Goal: Task Accomplishment & Management: Complete application form

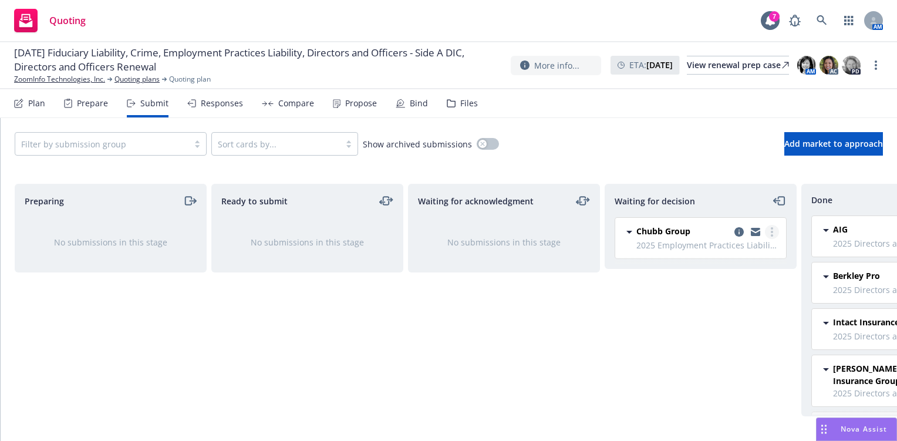
click at [771, 232] on icon "more" at bounding box center [772, 231] width 2 height 9
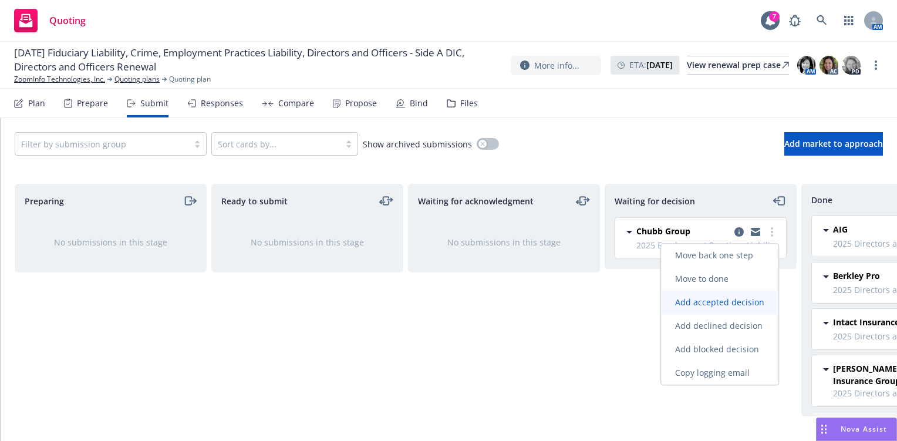
click at [734, 304] on span "Add accepted decision" at bounding box center [719, 302] width 117 height 11
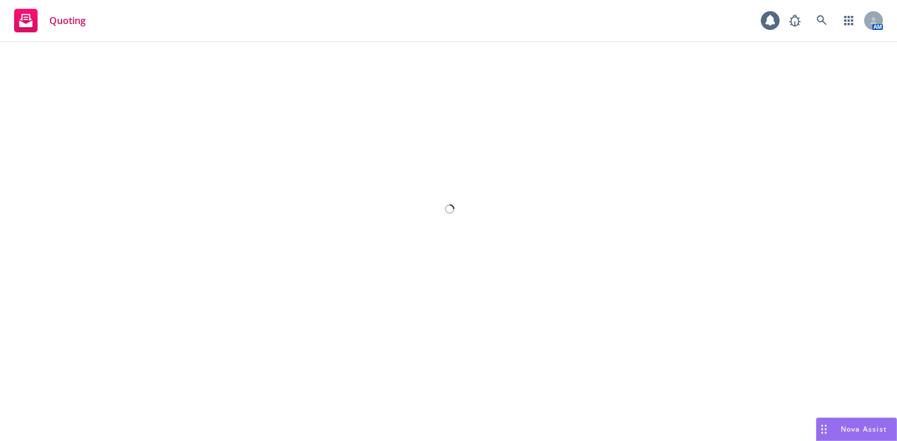
select select "12"
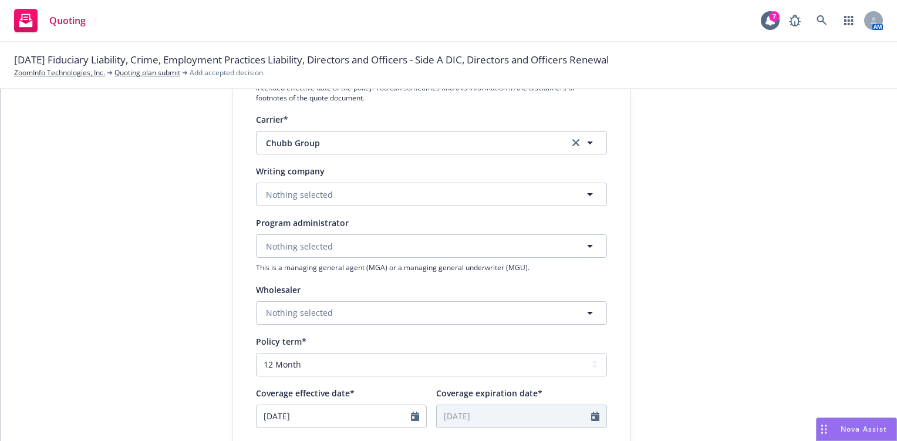
scroll to position [235, 0]
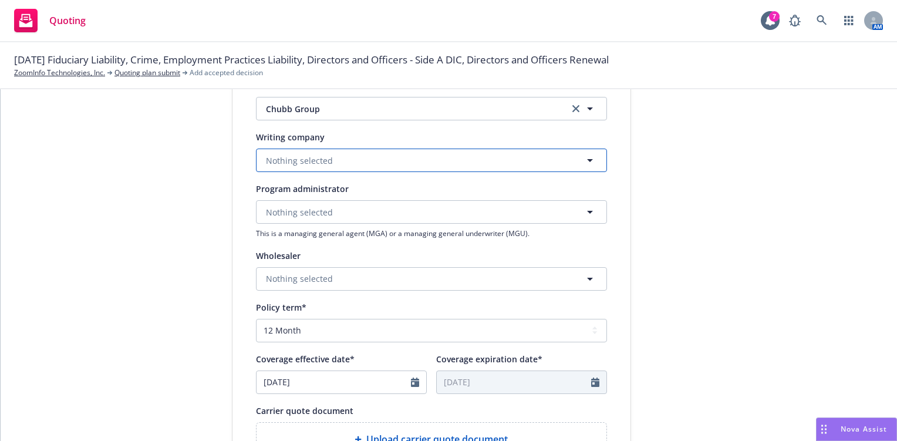
click at [333, 163] on button "Nothing selected" at bounding box center [431, 160] width 351 height 23
type input "fed"
click at [316, 201] on span "Domestic - 20281" at bounding box center [325, 206] width 112 height 12
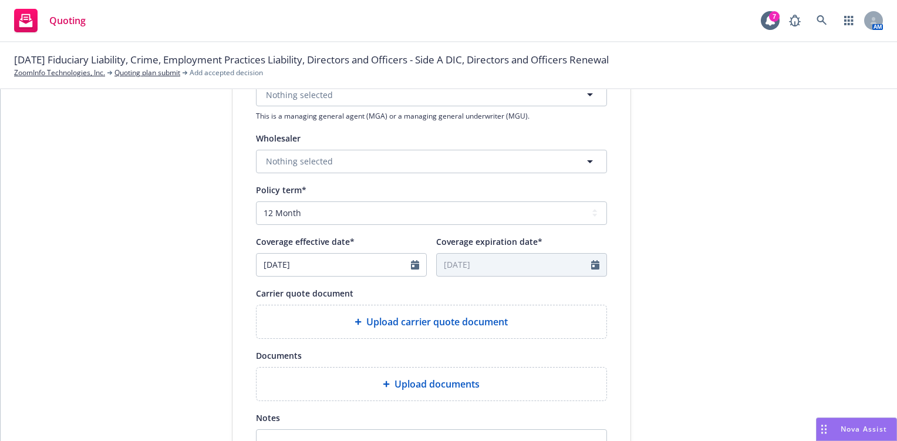
click at [419, 324] on span "Upload carrier quote document" at bounding box center [436, 322] width 141 height 14
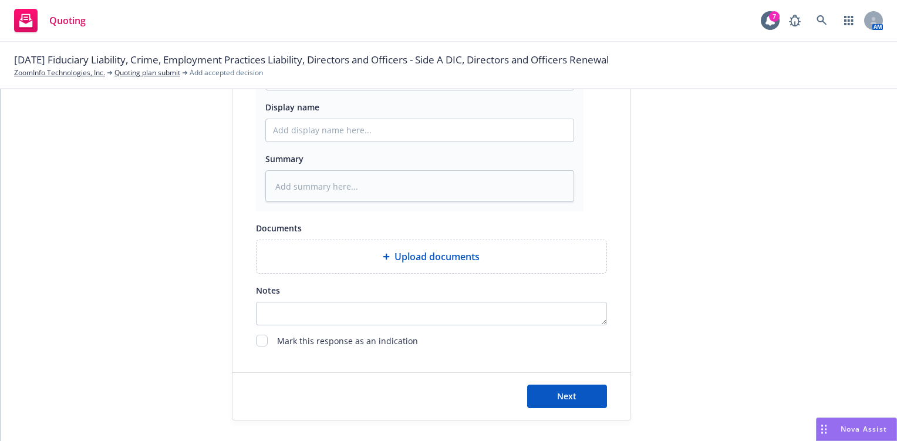
scroll to position [652, 0]
click at [552, 394] on button "Next" at bounding box center [567, 393] width 80 height 23
type textarea "x"
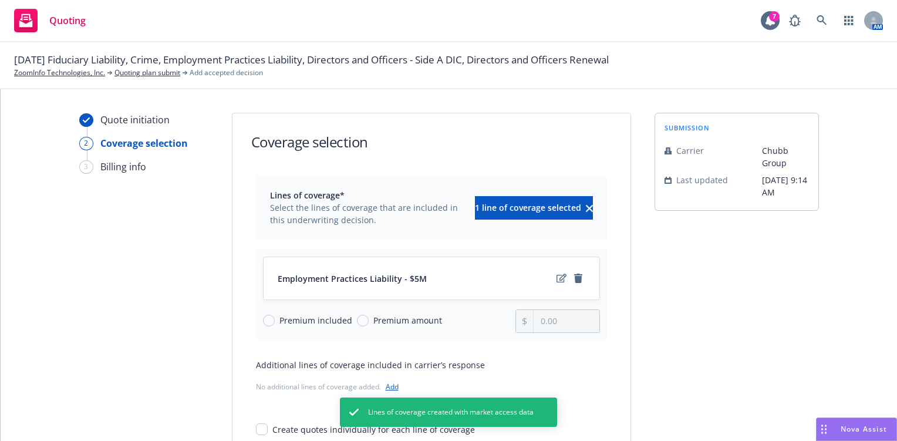
scroll to position [89, 0]
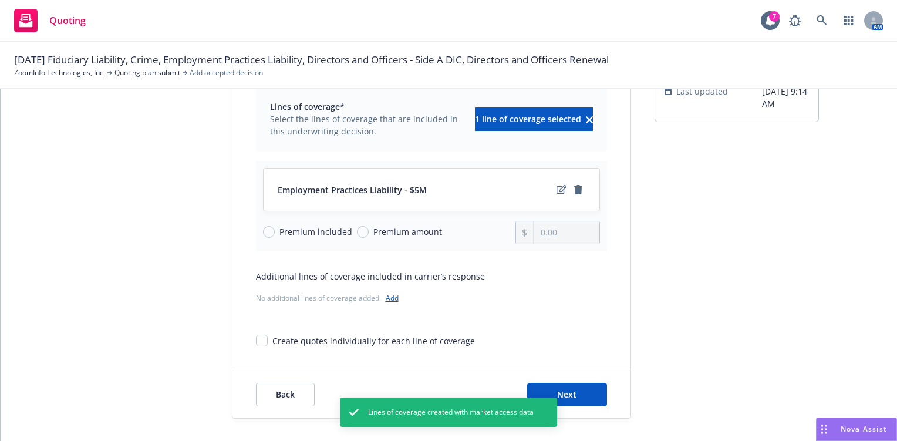
click at [400, 230] on span "Premium amount" at bounding box center [407, 231] width 69 height 12
click at [369, 230] on input "Premium amount" at bounding box center [363, 232] width 12 height 12
radio input "true"
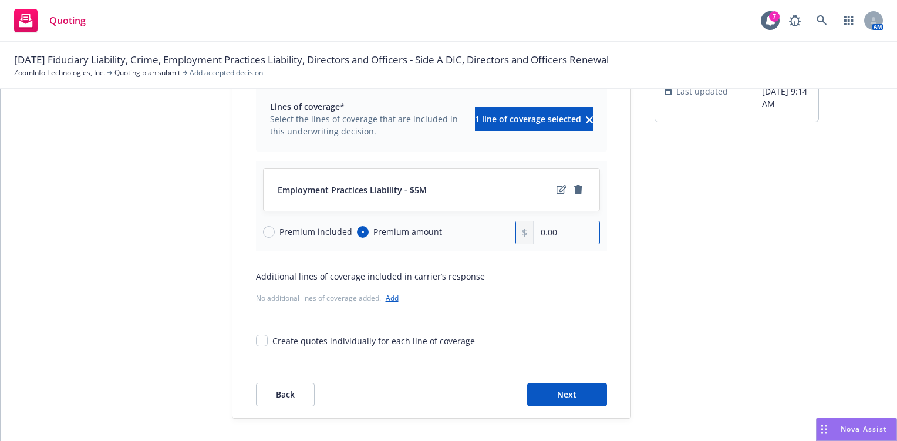
click at [573, 233] on input "0.00" at bounding box center [566, 232] width 65 height 22
click at [544, 232] on input "0.00" at bounding box center [566, 232] width 65 height 22
drag, startPoint x: 564, startPoint y: 233, endPoint x: 466, endPoint y: 234, distance: 97.5
click at [467, 234] on div "Premium included Premium amount 0.00" at bounding box center [431, 232] width 337 height 23
type input "85,339.00"
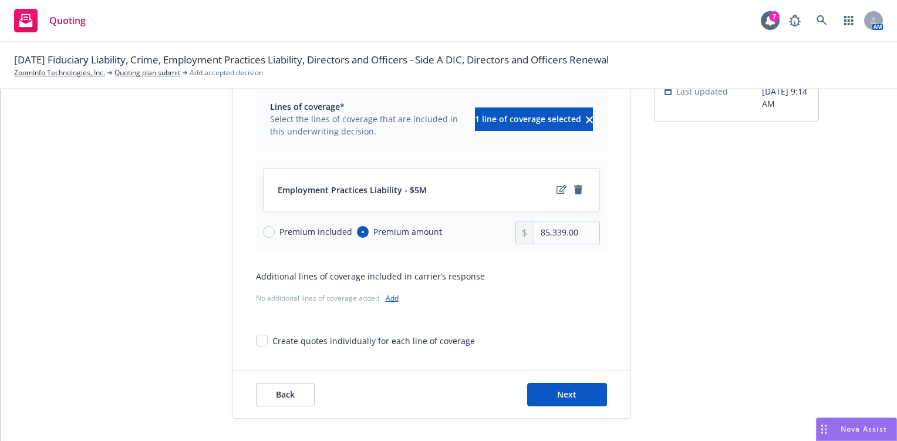
click at [523, 292] on div "No additional lines of coverage added. Add" at bounding box center [431, 298] width 351 height 12
click at [574, 399] on button "Next" at bounding box center [567, 394] width 80 height 23
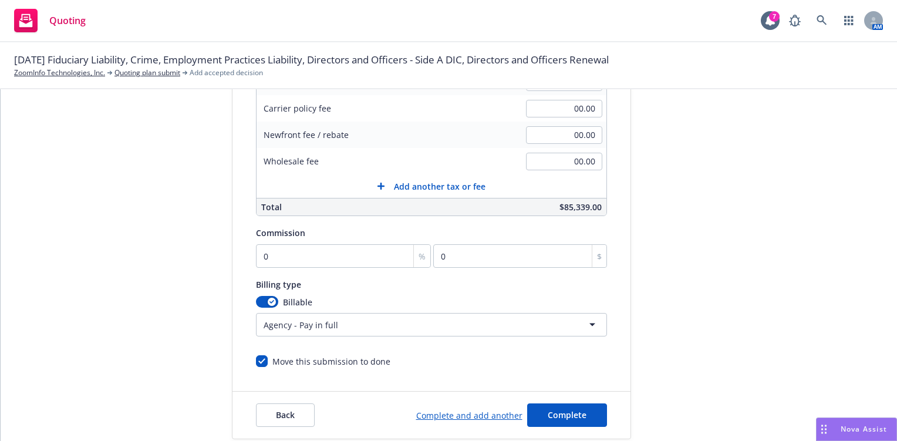
scroll to position [295, 0]
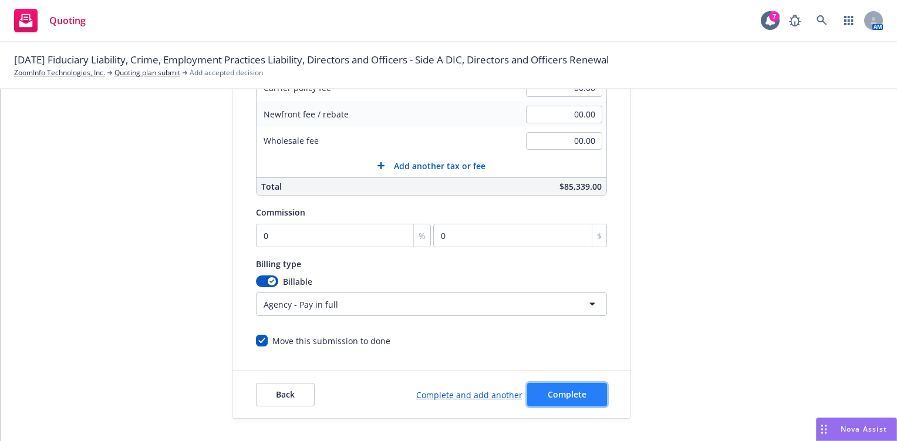
click at [571, 394] on span "Complete" at bounding box center [567, 394] width 39 height 11
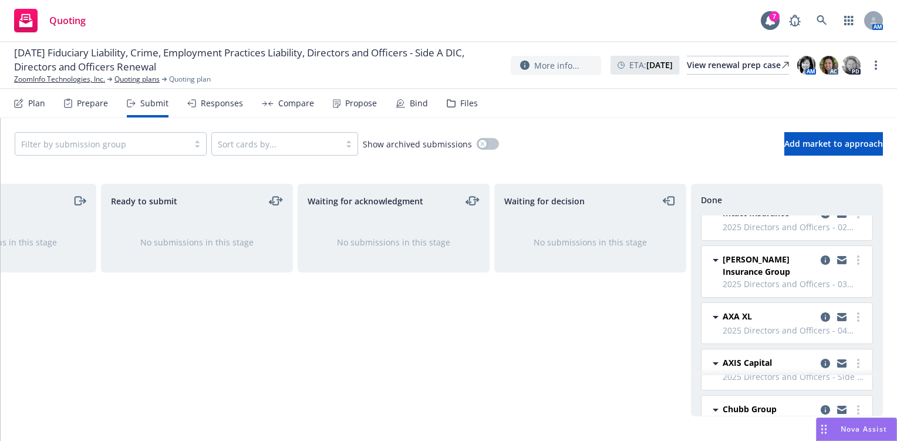
scroll to position [702, 0]
